Goal: Use online tool/utility

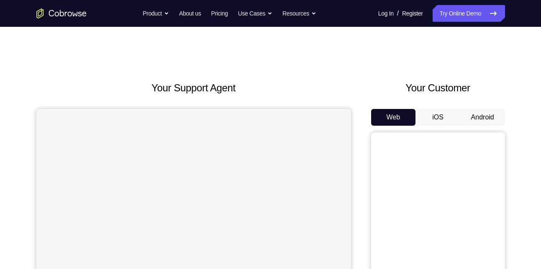
click at [476, 114] on button "Android" at bounding box center [483, 117] width 45 height 17
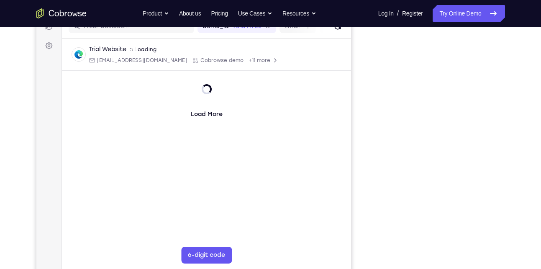
scroll to position [115, 0]
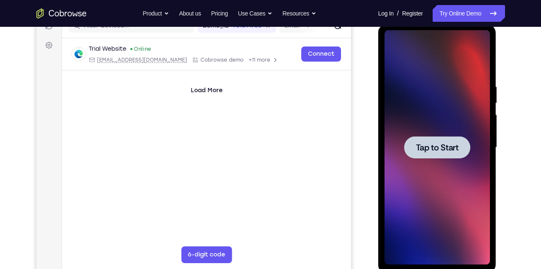
click at [429, 147] on span "Tap to Start" at bounding box center [437, 147] width 43 height 8
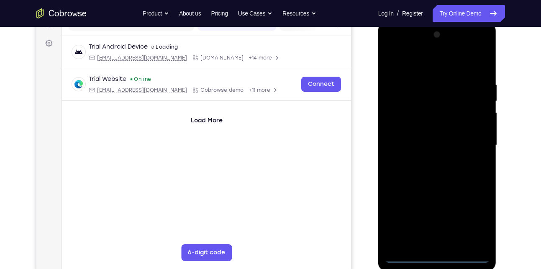
scroll to position [118, 0]
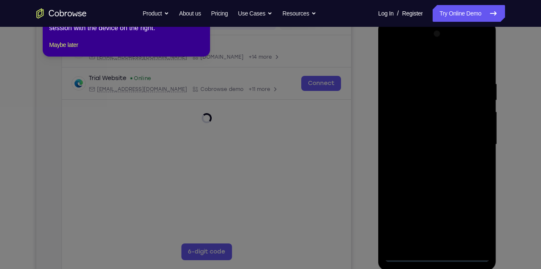
click at [456, 159] on icon at bounding box center [274, 128] width 548 height 281
click at [439, 257] on icon at bounding box center [274, 128] width 548 height 281
click at [423, 257] on icon at bounding box center [274, 128] width 548 height 281
click at [76, 50] on button "Maybe later" at bounding box center [63, 45] width 29 height 10
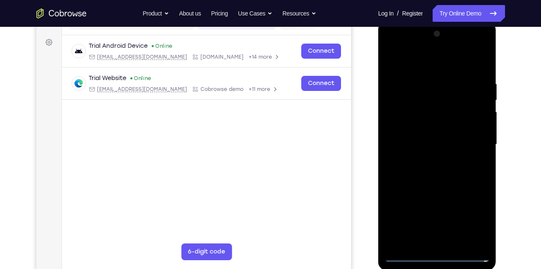
click at [436, 252] on div at bounding box center [438, 144] width 106 height 234
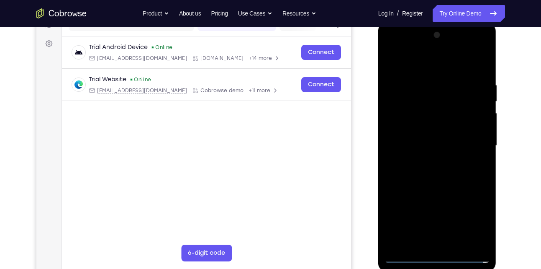
scroll to position [117, 0]
click at [435, 255] on div at bounding box center [438, 145] width 106 height 234
click at [473, 224] on div at bounding box center [438, 145] width 106 height 234
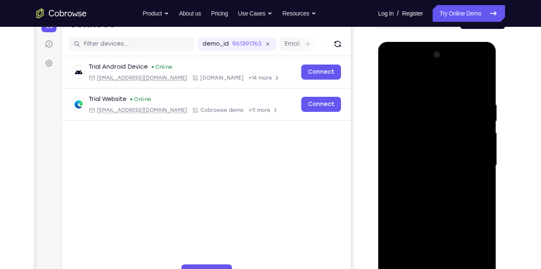
scroll to position [104, 0]
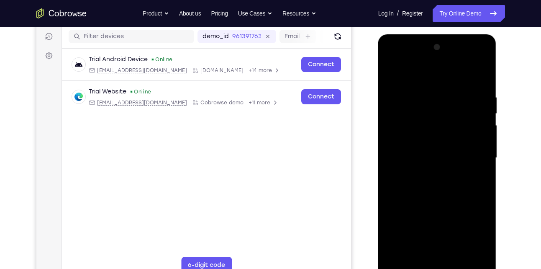
click at [429, 74] on div at bounding box center [438, 158] width 106 height 234
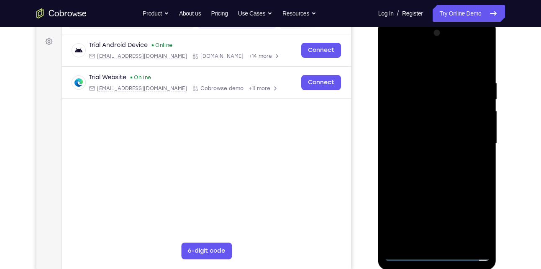
scroll to position [119, 0]
click at [472, 141] on div at bounding box center [438, 143] width 106 height 234
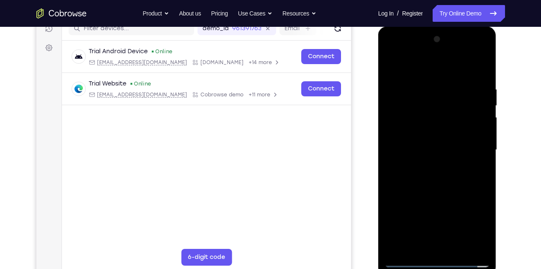
scroll to position [112, 0]
click at [427, 165] on div at bounding box center [438, 150] width 106 height 234
click at [415, 144] on div at bounding box center [438, 150] width 106 height 234
click at [419, 134] on div at bounding box center [438, 150] width 106 height 234
click at [402, 117] on div at bounding box center [438, 150] width 106 height 234
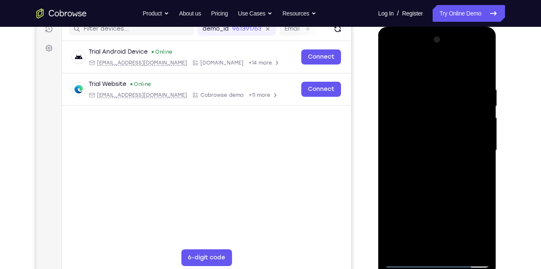
click at [407, 129] on div at bounding box center [438, 150] width 106 height 234
click at [443, 148] on div at bounding box center [438, 150] width 106 height 234
click at [434, 175] on div at bounding box center [438, 150] width 106 height 234
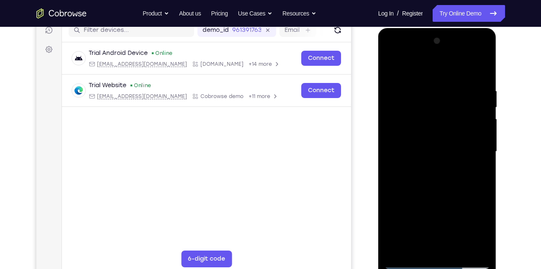
click at [432, 175] on div at bounding box center [438, 151] width 106 height 234
click at [477, 162] on div at bounding box center [438, 151] width 106 height 234
click at [410, 147] on div at bounding box center [438, 151] width 106 height 234
click at [419, 176] on div at bounding box center [438, 151] width 106 height 234
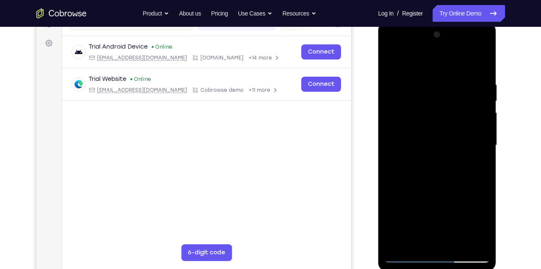
scroll to position [118, 0]
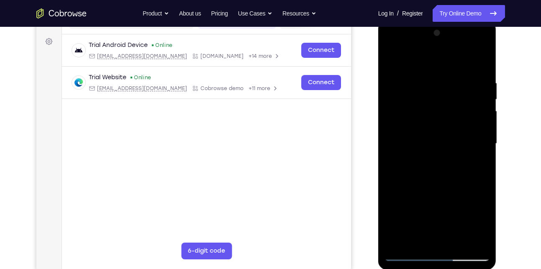
click at [439, 165] on div at bounding box center [438, 143] width 106 height 234
click at [403, 139] on div at bounding box center [438, 143] width 106 height 234
click at [432, 129] on div at bounding box center [438, 143] width 106 height 234
click at [424, 144] on div at bounding box center [438, 143] width 106 height 234
click at [427, 170] on div at bounding box center [438, 143] width 106 height 234
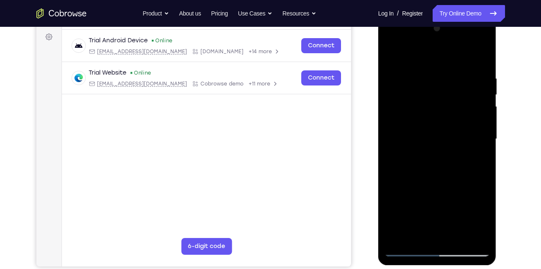
scroll to position [124, 0]
click at [485, 67] on div at bounding box center [438, 138] width 106 height 234
click at [485, 53] on div at bounding box center [438, 138] width 106 height 234
click at [456, 74] on div at bounding box center [438, 138] width 106 height 234
click at [484, 234] on div at bounding box center [438, 138] width 106 height 234
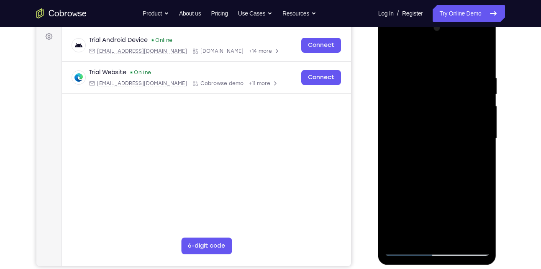
click at [485, 224] on div at bounding box center [438, 138] width 106 height 234
click at [453, 74] on div at bounding box center [438, 138] width 106 height 234
click at [406, 73] on div at bounding box center [438, 138] width 106 height 234
click at [459, 234] on div at bounding box center [438, 138] width 106 height 234
click at [439, 183] on div at bounding box center [438, 138] width 106 height 234
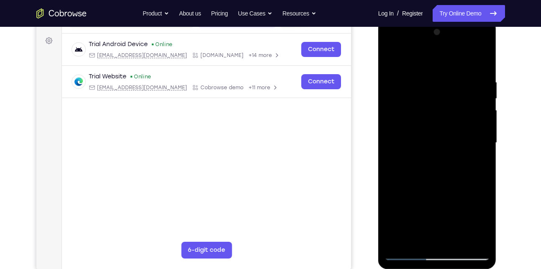
scroll to position [119, 0]
click at [402, 255] on div at bounding box center [438, 143] width 106 height 234
click at [476, 240] on div at bounding box center [438, 143] width 106 height 234
drag, startPoint x: 469, startPoint y: 131, endPoint x: 480, endPoint y: 278, distance: 147.8
click at [480, 268] on html "Online web based iOS Simulators and Android Emulators. Run iPhone, iPad, Mobile…" at bounding box center [437, 145] width 119 height 251
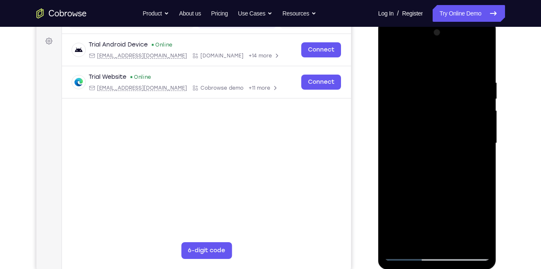
click at [436, 169] on div at bounding box center [438, 143] width 106 height 234
drag, startPoint x: 449, startPoint y: 140, endPoint x: 456, endPoint y: 60, distance: 79.9
click at [456, 60] on div at bounding box center [438, 143] width 106 height 234
click at [459, 242] on div at bounding box center [438, 143] width 106 height 234
click at [401, 252] on div at bounding box center [438, 143] width 106 height 234
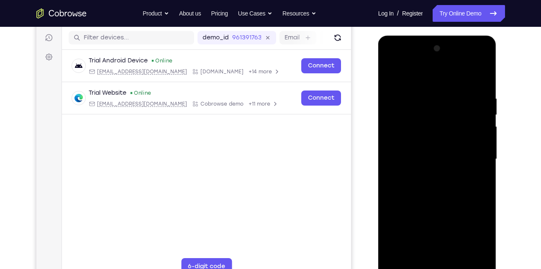
scroll to position [101, 0]
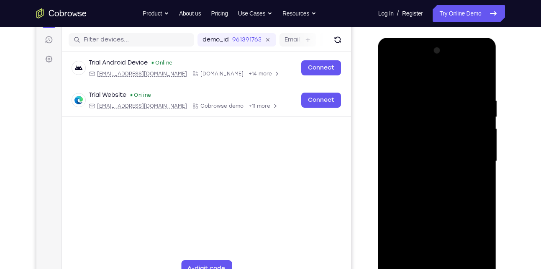
drag, startPoint x: 442, startPoint y: 198, endPoint x: 453, endPoint y: 64, distance: 134.5
click at [453, 64] on div at bounding box center [438, 161] width 106 height 234
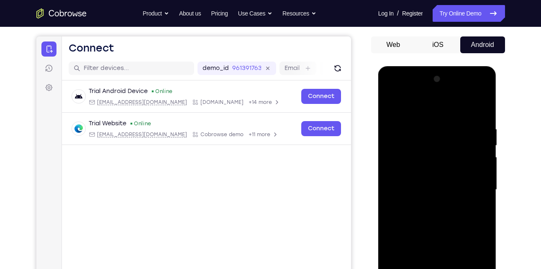
scroll to position [72, 0]
click at [394, 104] on div at bounding box center [438, 190] width 106 height 234
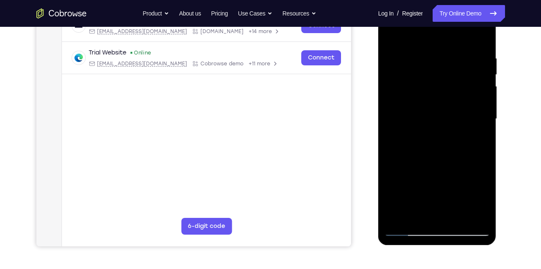
scroll to position [144, 0]
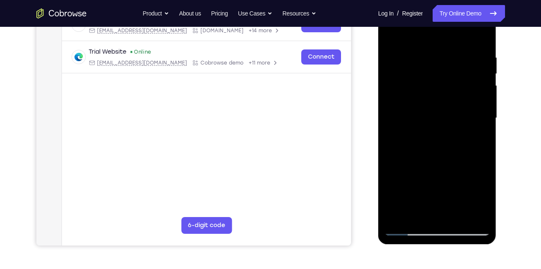
click at [396, 216] on div at bounding box center [438, 118] width 106 height 234
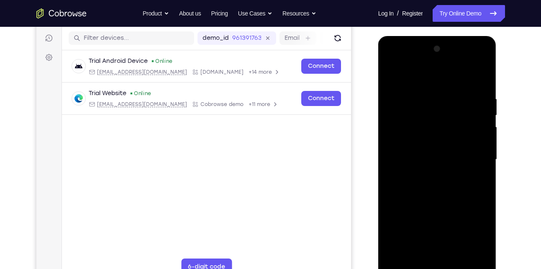
scroll to position [102, 0]
drag, startPoint x: 442, startPoint y: 171, endPoint x: 449, endPoint y: 69, distance: 102.4
click at [449, 69] on div at bounding box center [438, 160] width 106 height 234
drag, startPoint x: 463, startPoint y: 181, endPoint x: 461, endPoint y: 50, distance: 131.1
click at [461, 50] on div at bounding box center [438, 160] width 106 height 234
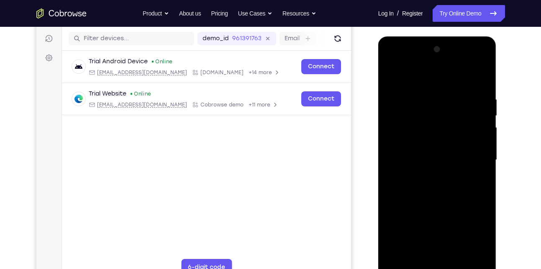
drag, startPoint x: 442, startPoint y: 190, endPoint x: 453, endPoint y: 58, distance: 132.8
click at [453, 58] on div at bounding box center [438, 160] width 106 height 234
drag, startPoint x: 455, startPoint y: 207, endPoint x: 452, endPoint y: 31, distance: 176.7
click at [452, 36] on html "Online web based iOS Simulators and Android Emulators. Run iPhone, iPad, Mobile…" at bounding box center [437, 161] width 119 height 251
drag, startPoint x: 461, startPoint y: 158, endPoint x: 459, endPoint y: 76, distance: 82.5
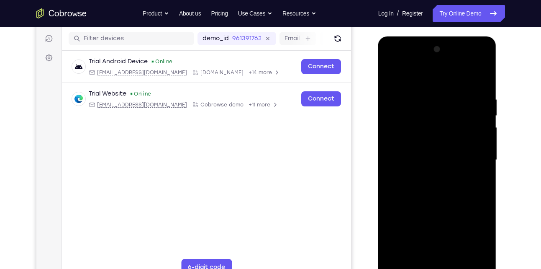
click at [459, 76] on div at bounding box center [438, 160] width 106 height 234
drag, startPoint x: 447, startPoint y: 206, endPoint x: 470, endPoint y: 40, distance: 167.0
click at [470, 40] on div at bounding box center [437, 161] width 118 height 250
drag, startPoint x: 456, startPoint y: 203, endPoint x: 457, endPoint y: 137, distance: 65.8
click at [457, 137] on div at bounding box center [438, 160] width 106 height 234
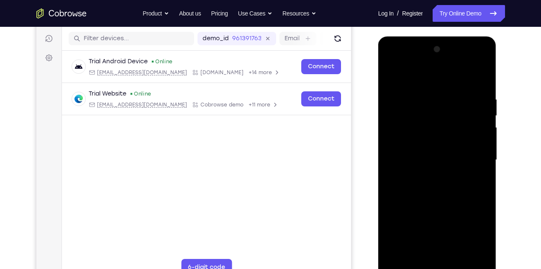
click at [485, 137] on div at bounding box center [438, 160] width 106 height 234
drag, startPoint x: 427, startPoint y: 213, endPoint x: 446, endPoint y: 35, distance: 179.4
click at [446, 36] on html "Online web based iOS Simulators and Android Emulators. Run iPhone, iPad, Mobile…" at bounding box center [437, 161] width 119 height 251
drag, startPoint x: 430, startPoint y: 183, endPoint x: 446, endPoint y: 21, distance: 163.2
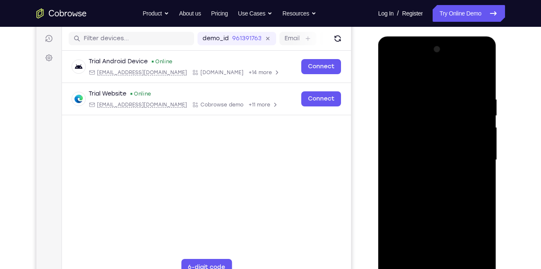
click at [446, 36] on html "Online web based iOS Simulators and Android Emulators. Run iPhone, iPad, Mobile…" at bounding box center [437, 161] width 119 height 251
drag, startPoint x: 429, startPoint y: 186, endPoint x: 444, endPoint y: 8, distance: 179.0
click at [444, 36] on html "Online web based iOS Simulators and Android Emulators. Run iPhone, iPad, Mobile…" at bounding box center [437, 161] width 119 height 251
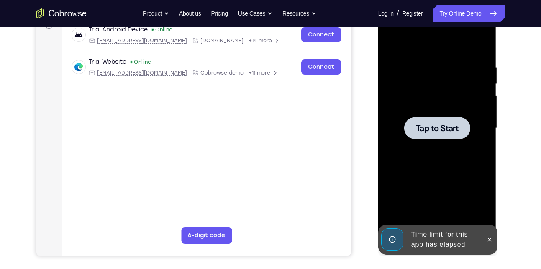
scroll to position [126, 0]
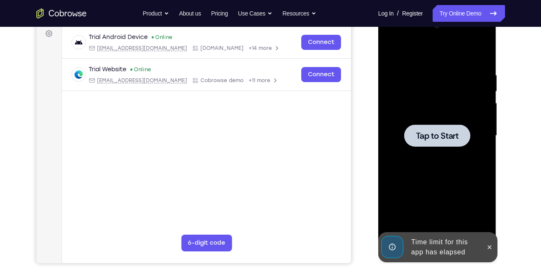
click at [442, 134] on span "Tap to Start" at bounding box center [437, 135] width 43 height 8
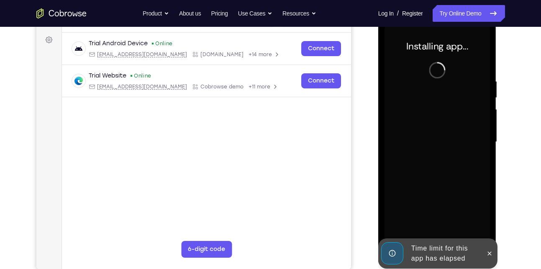
scroll to position [119, 0]
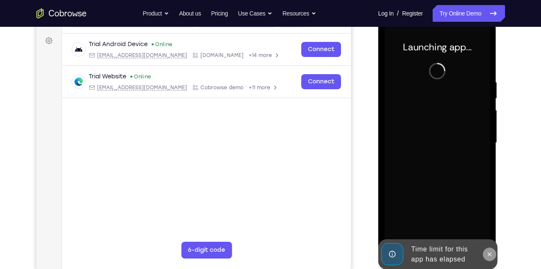
click at [489, 253] on icon at bounding box center [490, 254] width 7 height 7
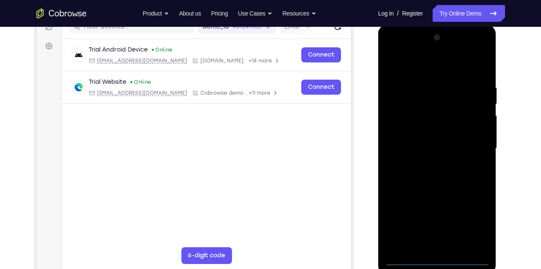
scroll to position [113, 0]
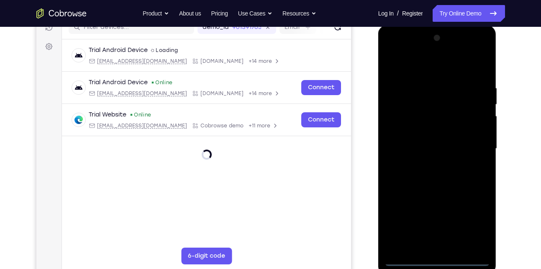
click at [435, 259] on div at bounding box center [438, 148] width 106 height 234
click at [475, 222] on div at bounding box center [438, 148] width 106 height 234
click at [429, 63] on div at bounding box center [438, 148] width 106 height 234
click at [469, 141] on div at bounding box center [438, 148] width 106 height 234
click at [425, 167] on div at bounding box center [438, 148] width 106 height 234
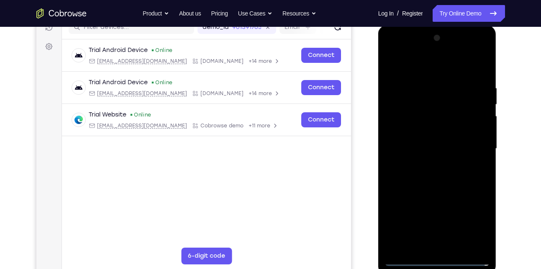
click at [445, 142] on div at bounding box center [438, 148] width 106 height 234
click at [439, 137] on div at bounding box center [438, 148] width 106 height 234
click at [426, 146] on div at bounding box center [438, 148] width 106 height 234
click at [445, 174] on div at bounding box center [438, 148] width 106 height 234
click at [481, 70] on div at bounding box center [438, 148] width 106 height 234
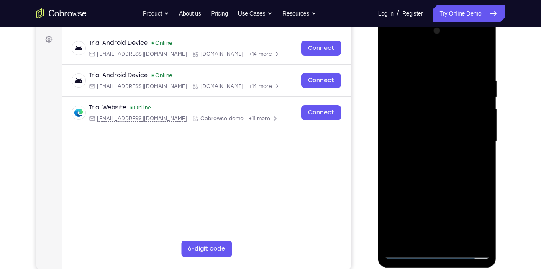
scroll to position [121, 0]
drag, startPoint x: 432, startPoint y: 176, endPoint x: 456, endPoint y: 15, distance: 162.9
click at [456, 18] on html "Online web based iOS Simulators and Android Emulators. Run iPhone, iPad, Mobile…" at bounding box center [437, 143] width 119 height 251
drag, startPoint x: 445, startPoint y: 188, endPoint x: 463, endPoint y: 21, distance: 168.4
click at [463, 21] on div at bounding box center [437, 143] width 118 height 250
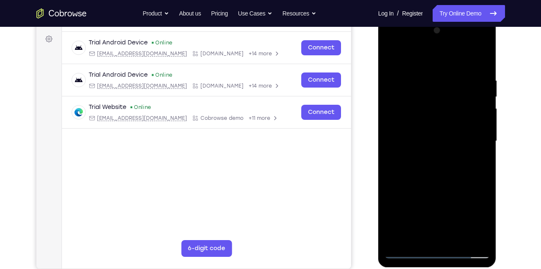
click at [484, 237] on div at bounding box center [438, 141] width 106 height 234
click at [485, 228] on div at bounding box center [438, 141] width 106 height 234
click at [477, 239] on div at bounding box center [438, 141] width 106 height 234
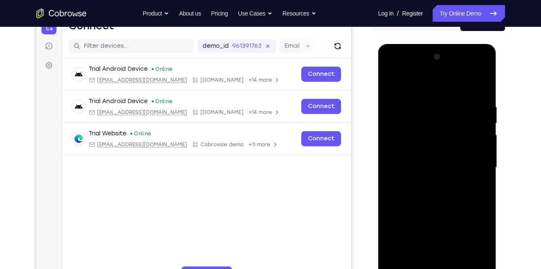
scroll to position [94, 0]
drag, startPoint x: 475, startPoint y: 124, endPoint x: 464, endPoint y: 259, distance: 135.3
click at [464, 259] on div at bounding box center [438, 168] width 106 height 234
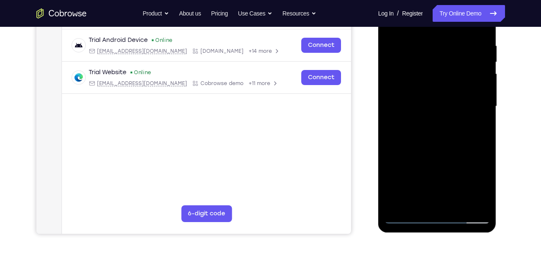
scroll to position [154, 0]
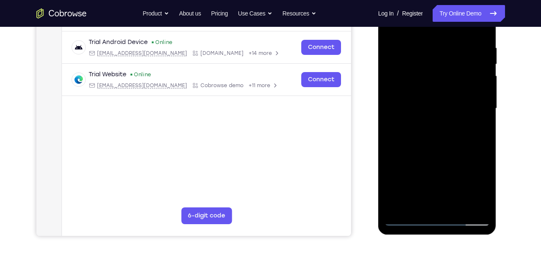
click at [396, 207] on div at bounding box center [438, 108] width 106 height 234
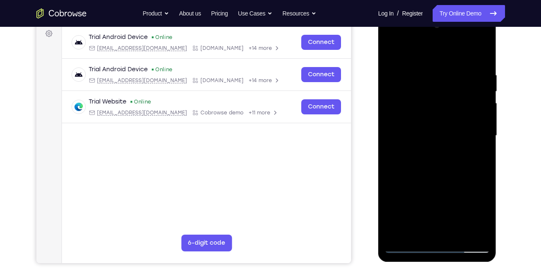
scroll to position [126, 0]
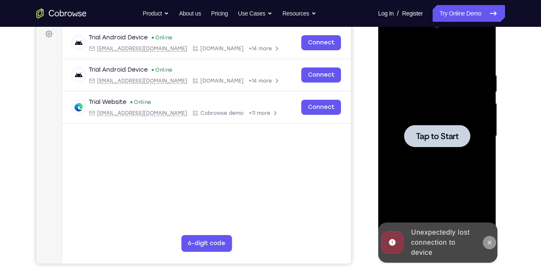
click at [491, 239] on icon at bounding box center [490, 242] width 7 height 7
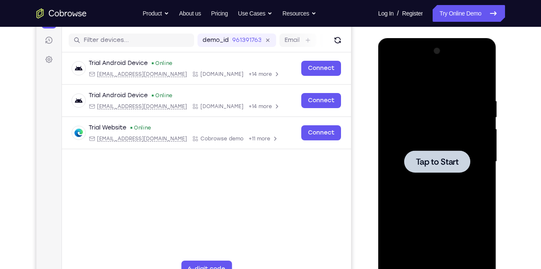
scroll to position [102, 0]
